Goal: Task Accomplishment & Management: Complete application form

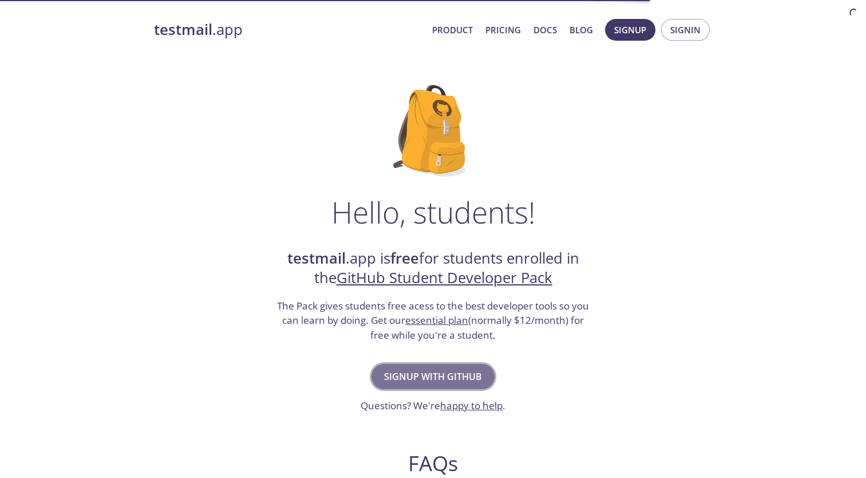
click at [399, 373] on span "Signup with GitHub" at bounding box center [433, 376] width 98 height 16
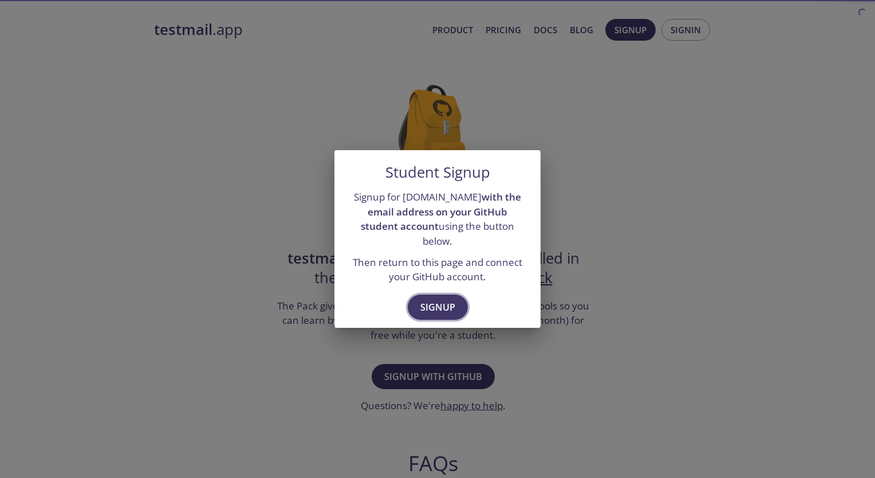
click at [444, 294] on button "Signup" at bounding box center [438, 306] width 60 height 25
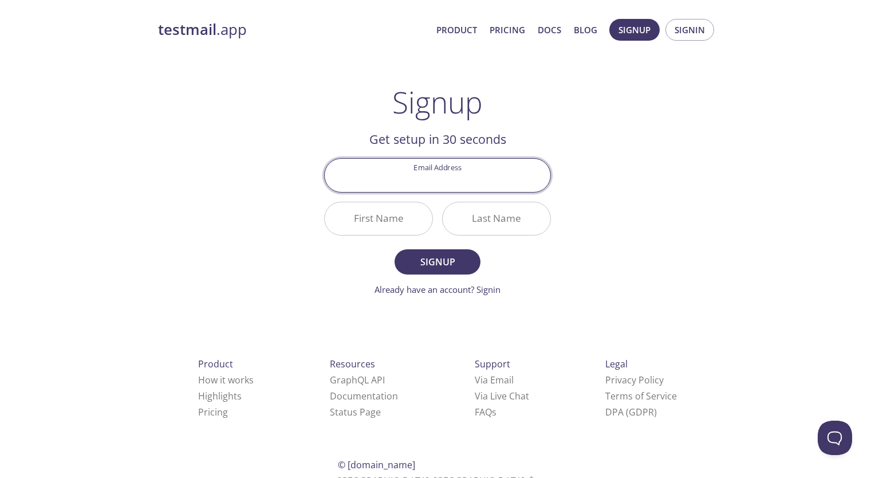
click at [456, 183] on input "Email Address" at bounding box center [438, 175] width 226 height 33
click at [451, 186] on input "Email Address" at bounding box center [438, 175] width 226 height 33
type input "s"
click at [517, 168] on input "[DOMAIN_NAME][EMAIL_ADDRESS][DOMAIN_NAME]" at bounding box center [438, 175] width 226 height 33
type input "[DOMAIN_NAME][EMAIL_ADDRESS][DOMAIN_NAME]"
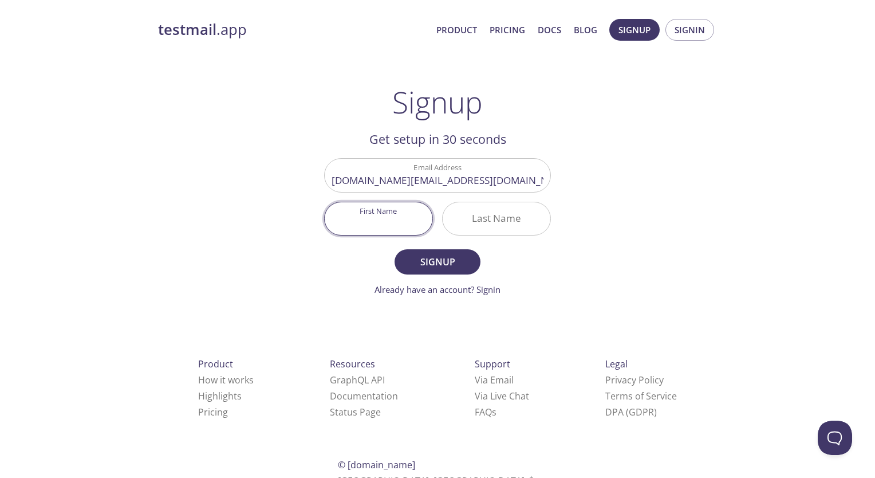
click at [410, 214] on input "First Name" at bounding box center [379, 218] width 108 height 33
type input "Sparksbytes"
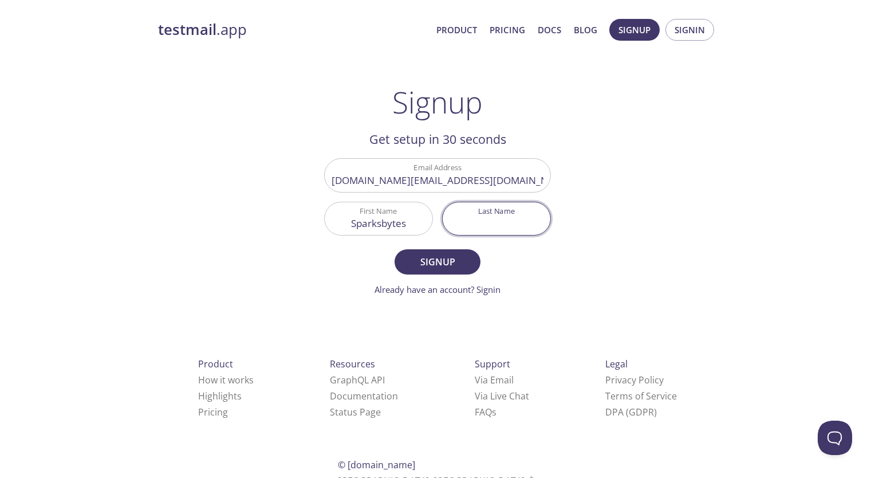
click at [472, 223] on input "Last Name" at bounding box center [497, 218] width 108 height 33
type input "Solutions"
click at [456, 257] on span "Signup" at bounding box center [437, 262] width 61 height 16
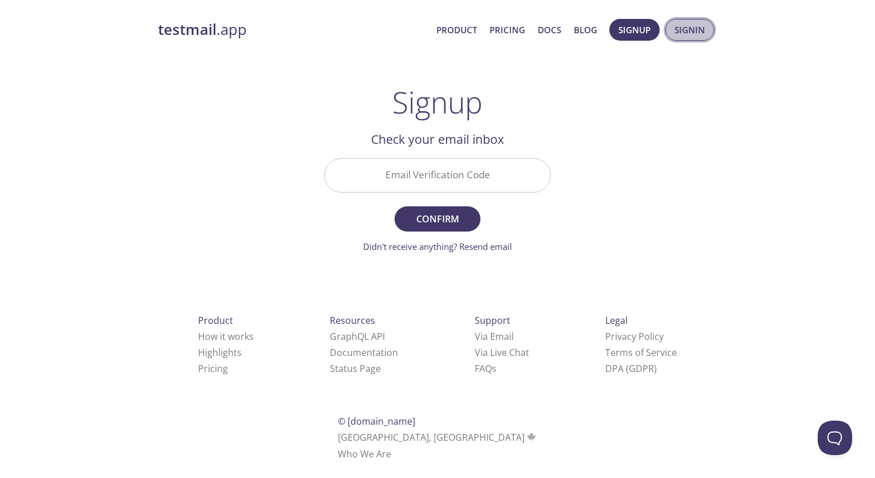
click at [693, 29] on span "Signin" at bounding box center [690, 29] width 30 height 15
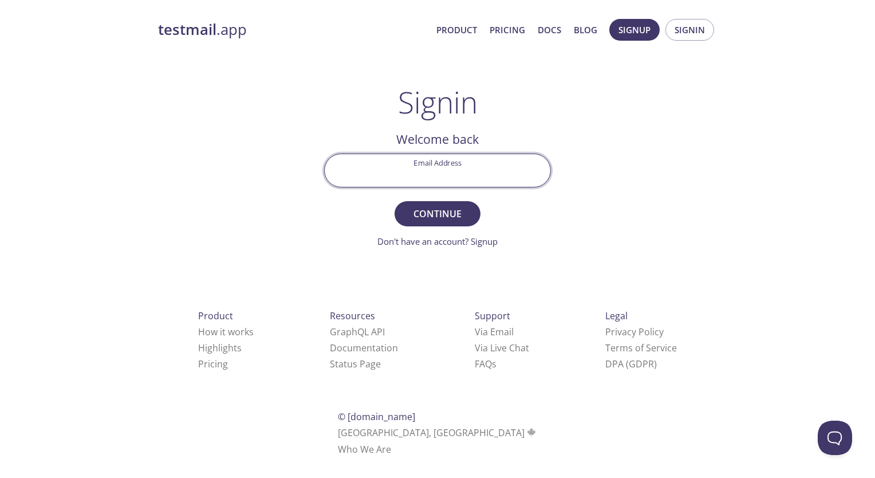
click at [448, 170] on input "Email Address" at bounding box center [438, 170] width 226 height 33
type input "[EMAIL_ADDRESS][DOMAIN_NAME]"
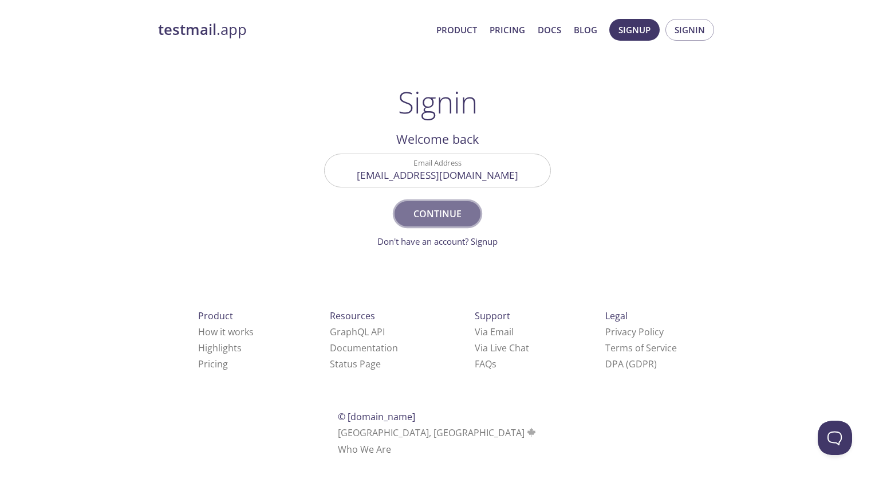
click at [422, 214] on span "Continue" at bounding box center [437, 214] width 61 height 16
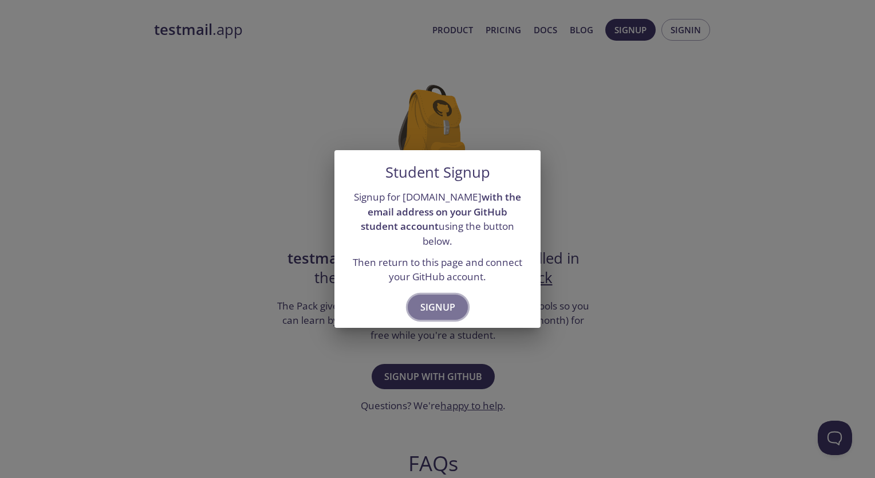
click at [438, 299] on span "Signup" at bounding box center [437, 307] width 35 height 16
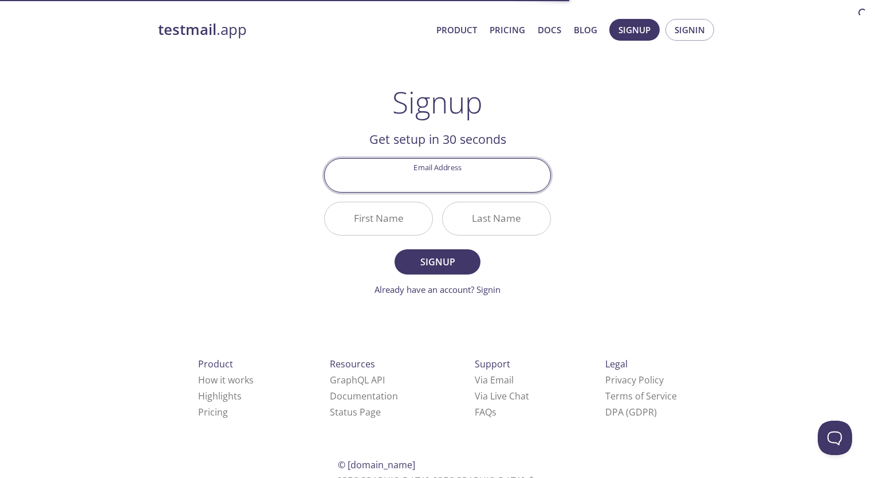
click at [447, 173] on input "Email Address" at bounding box center [438, 175] width 226 height 33
type input "[EMAIL_ADDRESS][DOMAIN_NAME]"
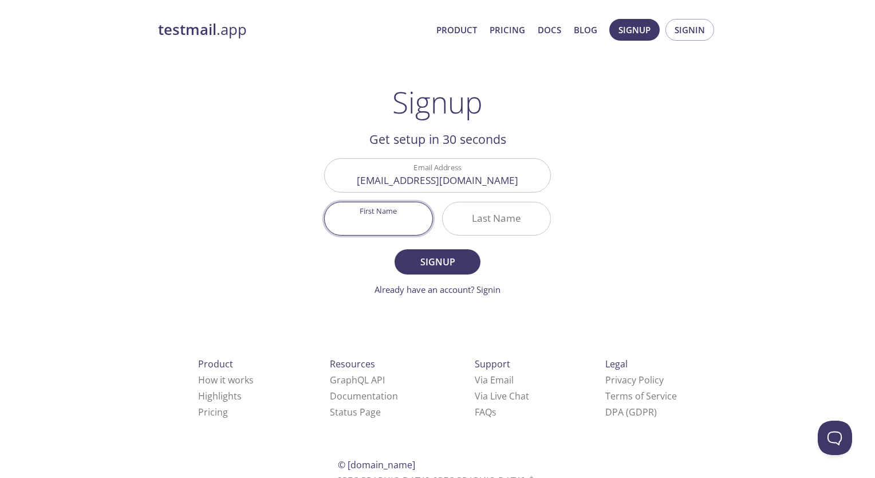
click at [366, 223] on input "First Name" at bounding box center [379, 218] width 108 height 33
type input "[DEMOGRAPHIC_DATA]"
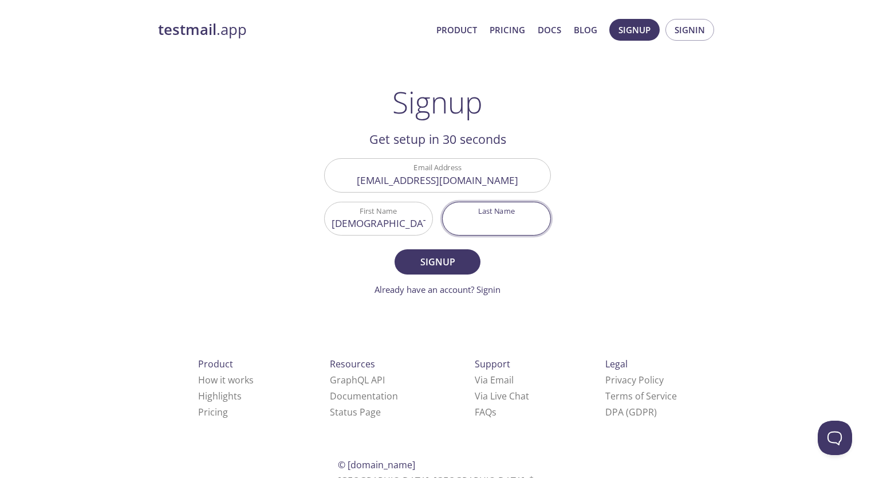
click at [476, 221] on input "Last Name" at bounding box center [497, 218] width 108 height 33
type input "goel"
click at [459, 260] on span "Signup" at bounding box center [437, 262] width 61 height 16
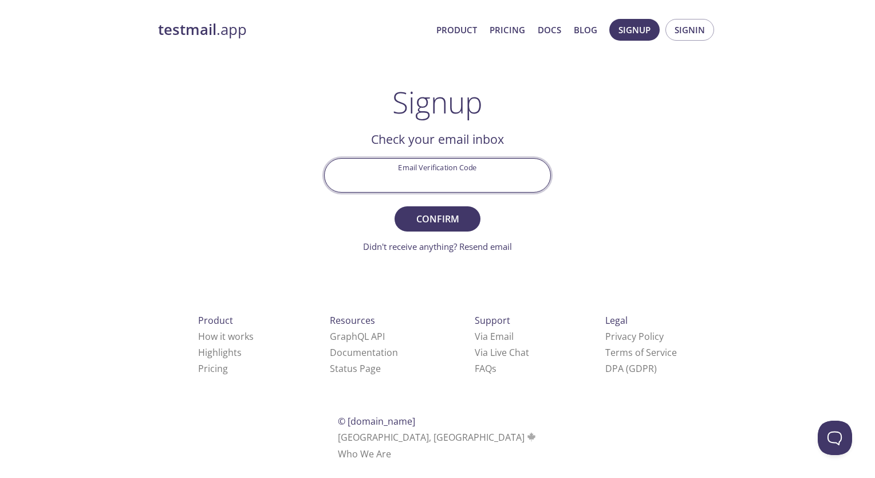
click at [444, 173] on input "Email Verification Code" at bounding box center [438, 175] width 226 height 33
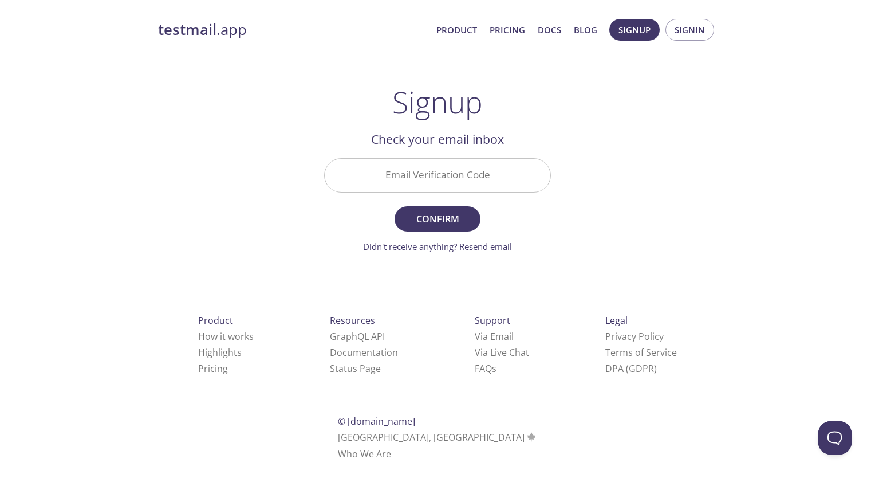
click at [732, 117] on div "testmail .app Product Pricing Docs Blog Signup Signin Signup Get setup in 30 se…" at bounding box center [437, 252] width 875 height 482
click at [504, 245] on link "Didn't receive anything? Resend email" at bounding box center [437, 246] width 149 height 11
